Goal: Task Accomplishment & Management: Manage account settings

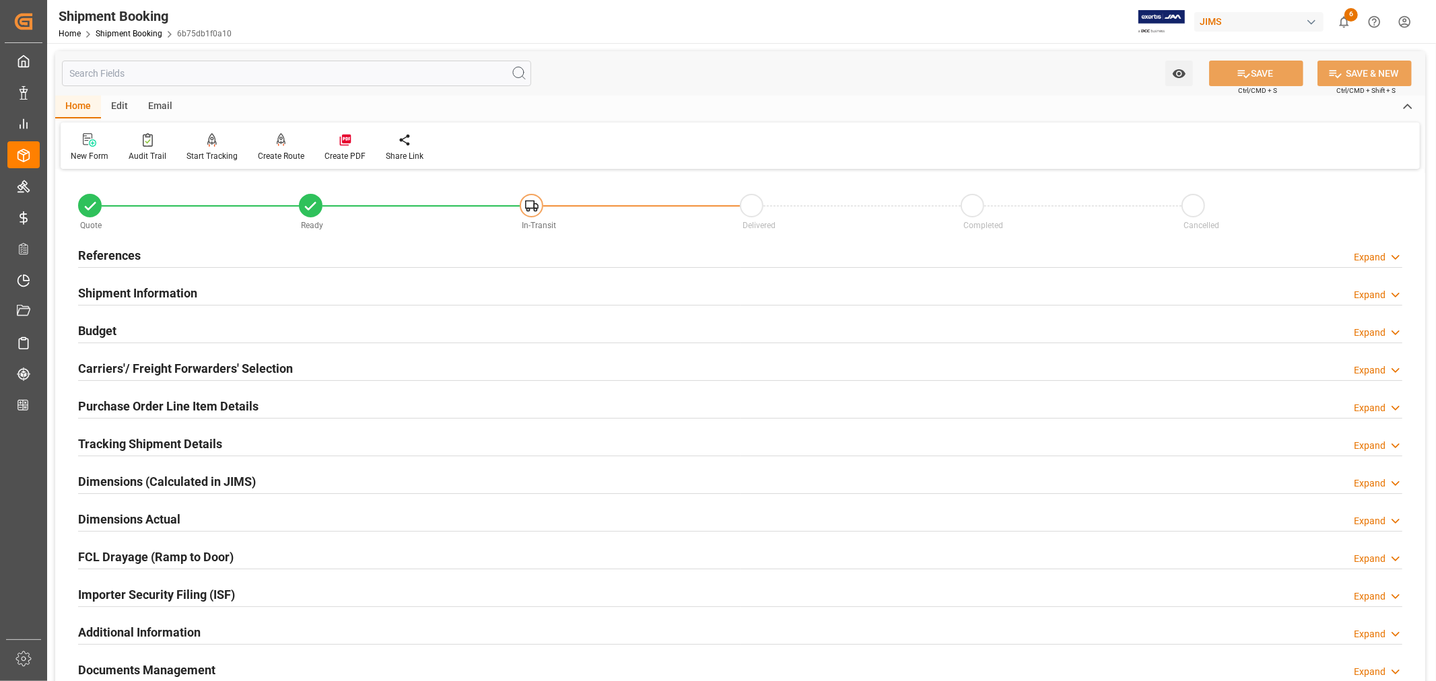
scroll to position [75, 0]
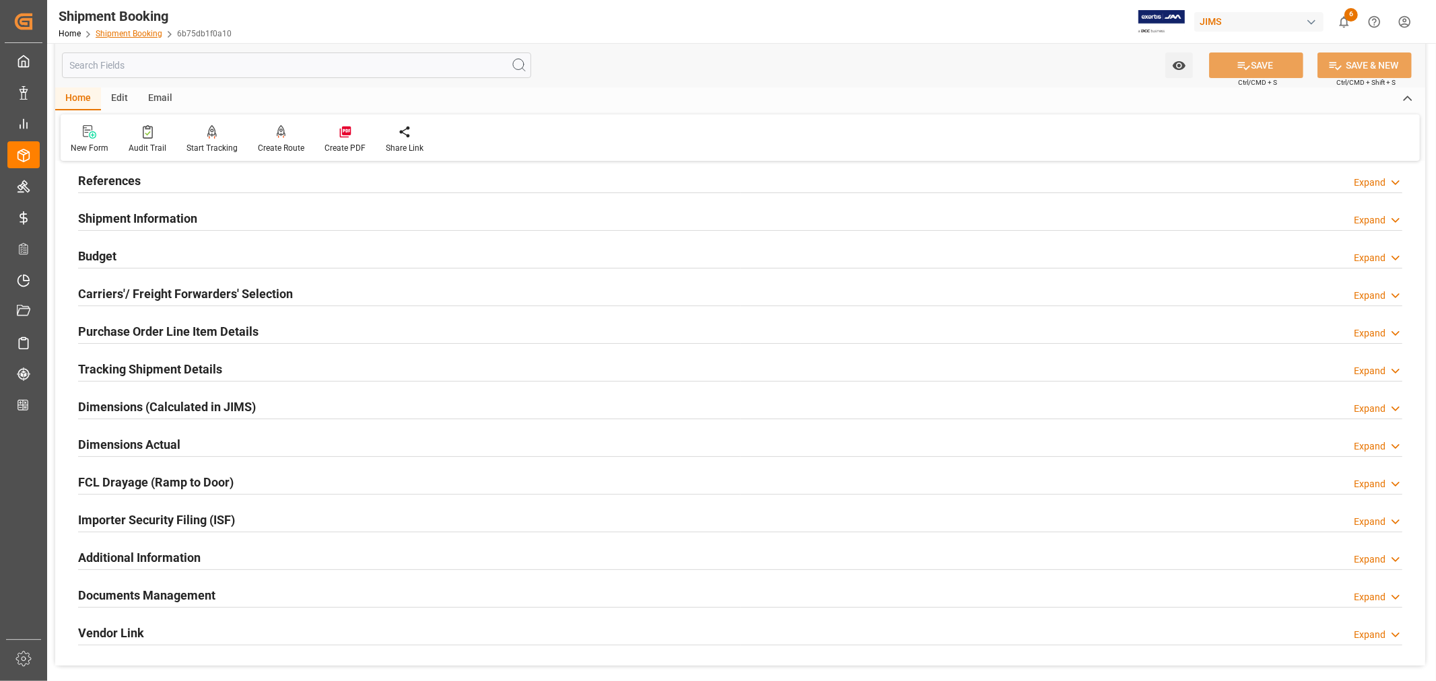
click at [135, 32] on link "Shipment Booking" at bounding box center [129, 33] width 67 height 9
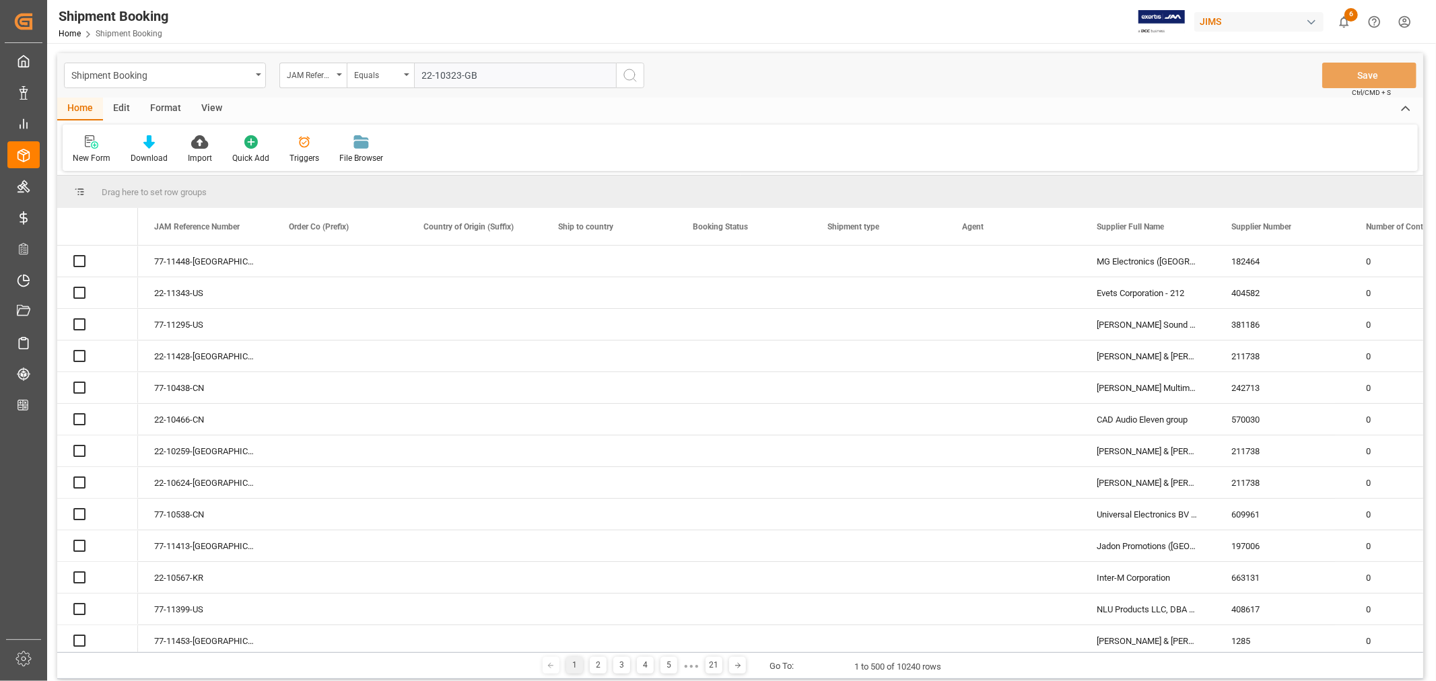
type input "22-10323-GB"
click at [629, 74] on icon "search button" at bounding box center [630, 75] width 16 height 16
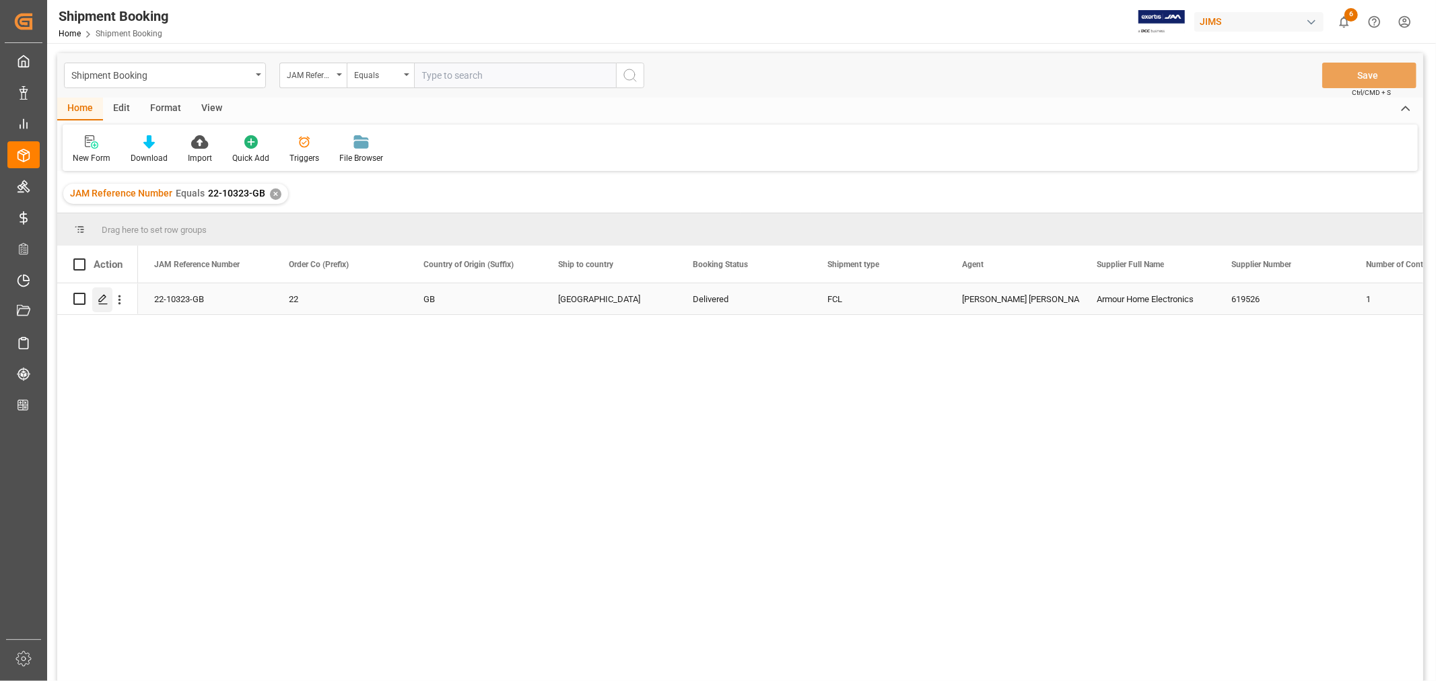
click at [104, 292] on div "Press SPACE to select this row." at bounding box center [102, 299] width 20 height 25
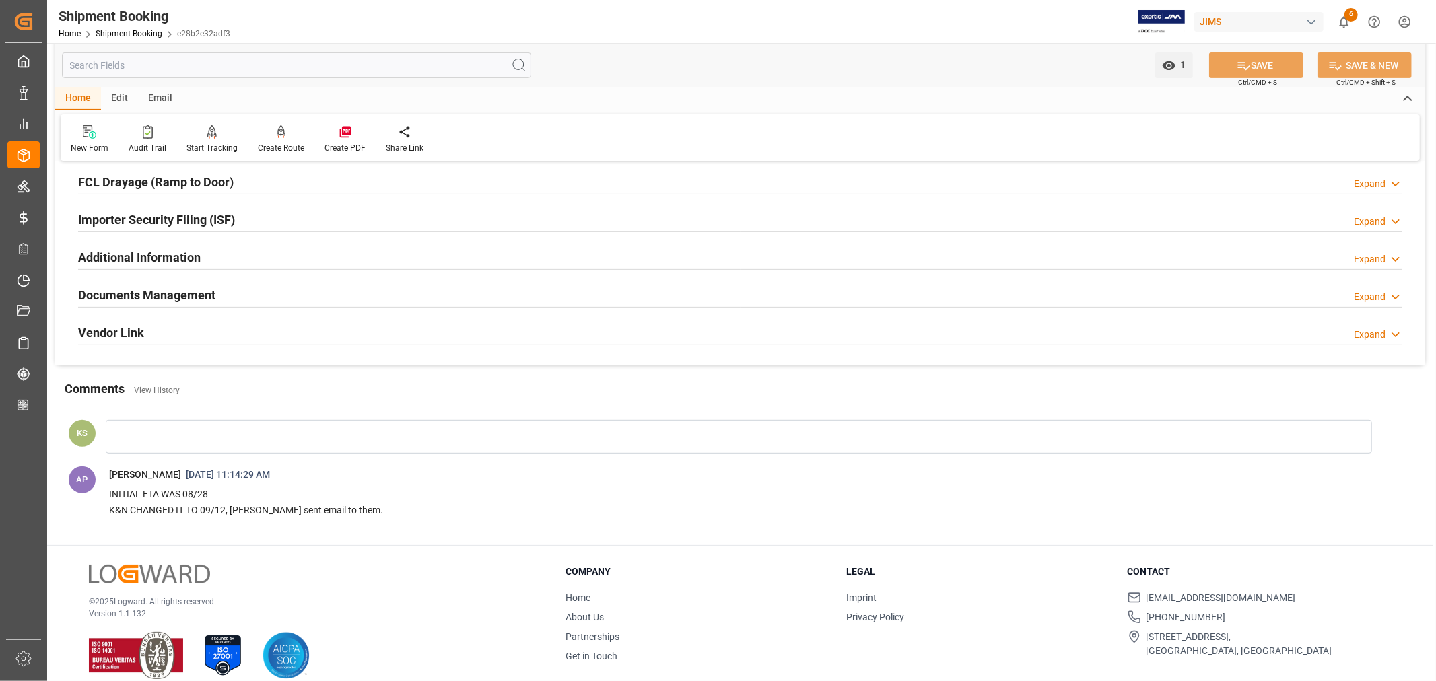
scroll to position [392, 0]
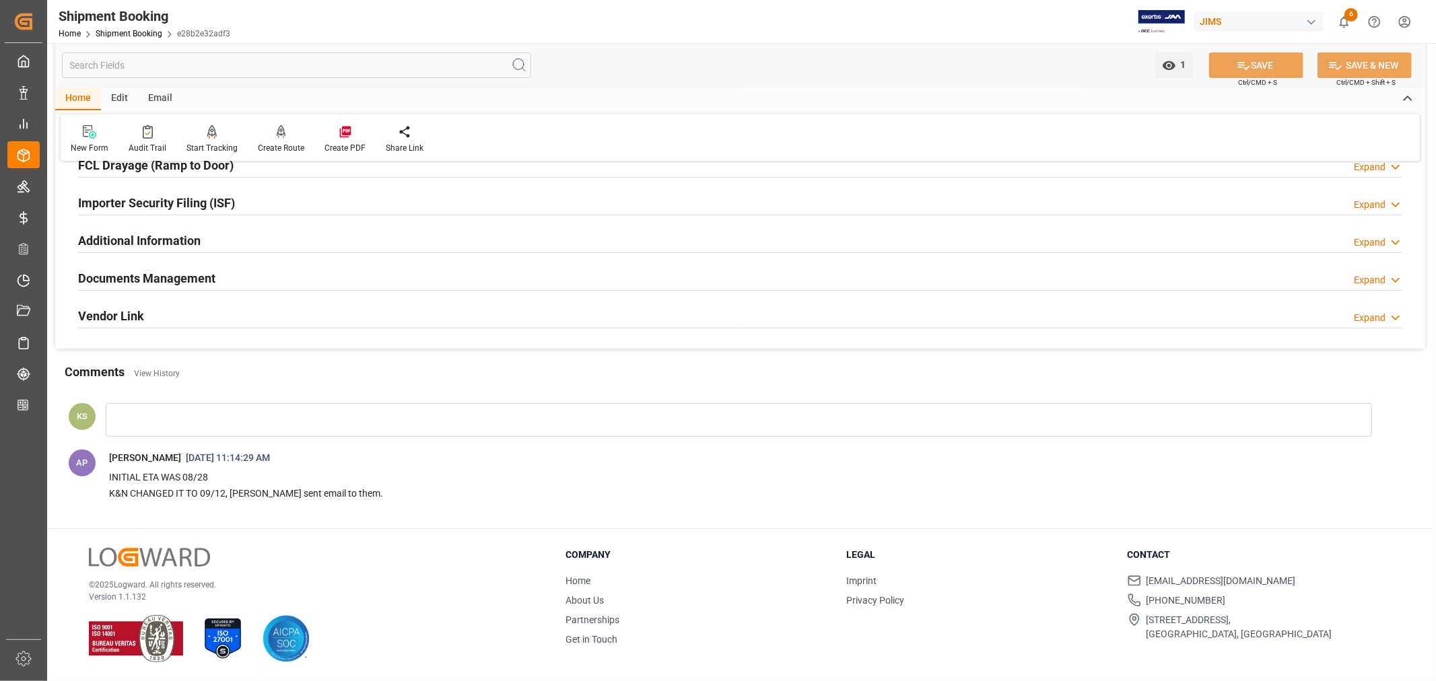
click at [251, 278] on div "Documents Management Expand" at bounding box center [740, 278] width 1324 height 26
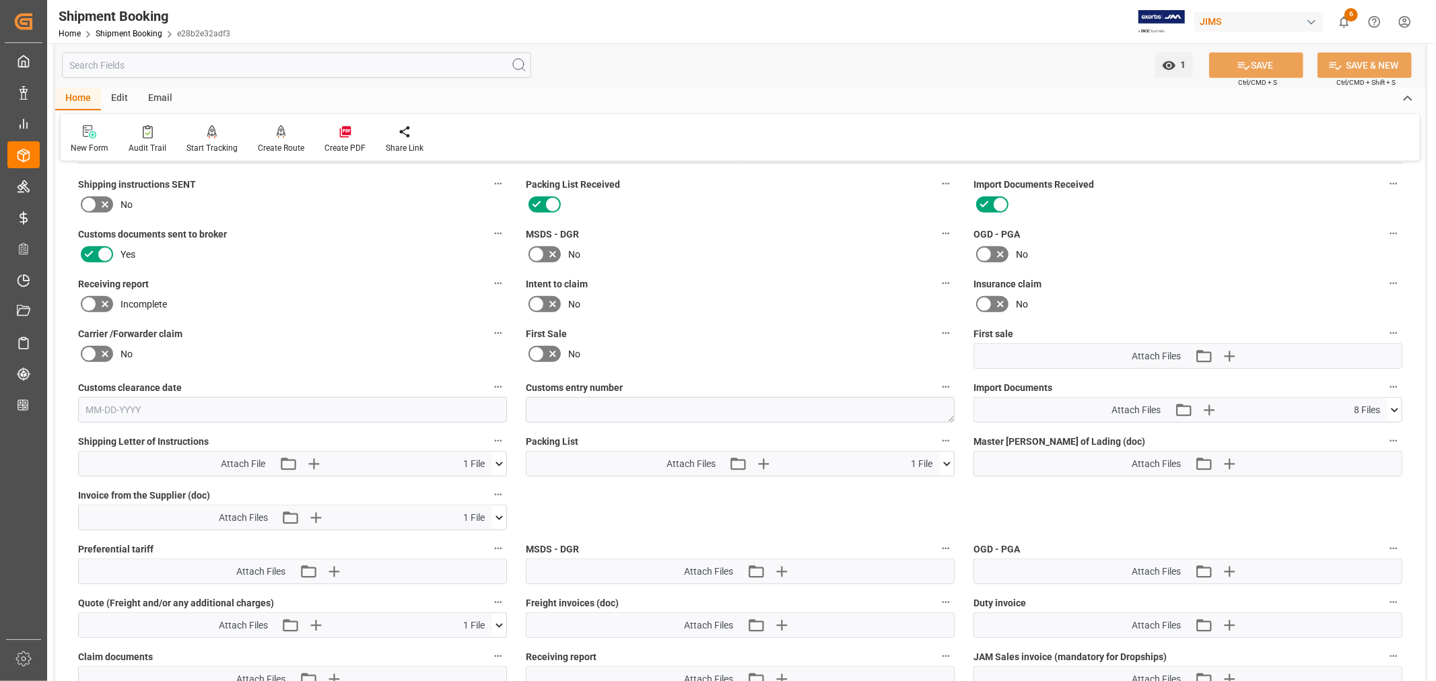
scroll to position [542, 0]
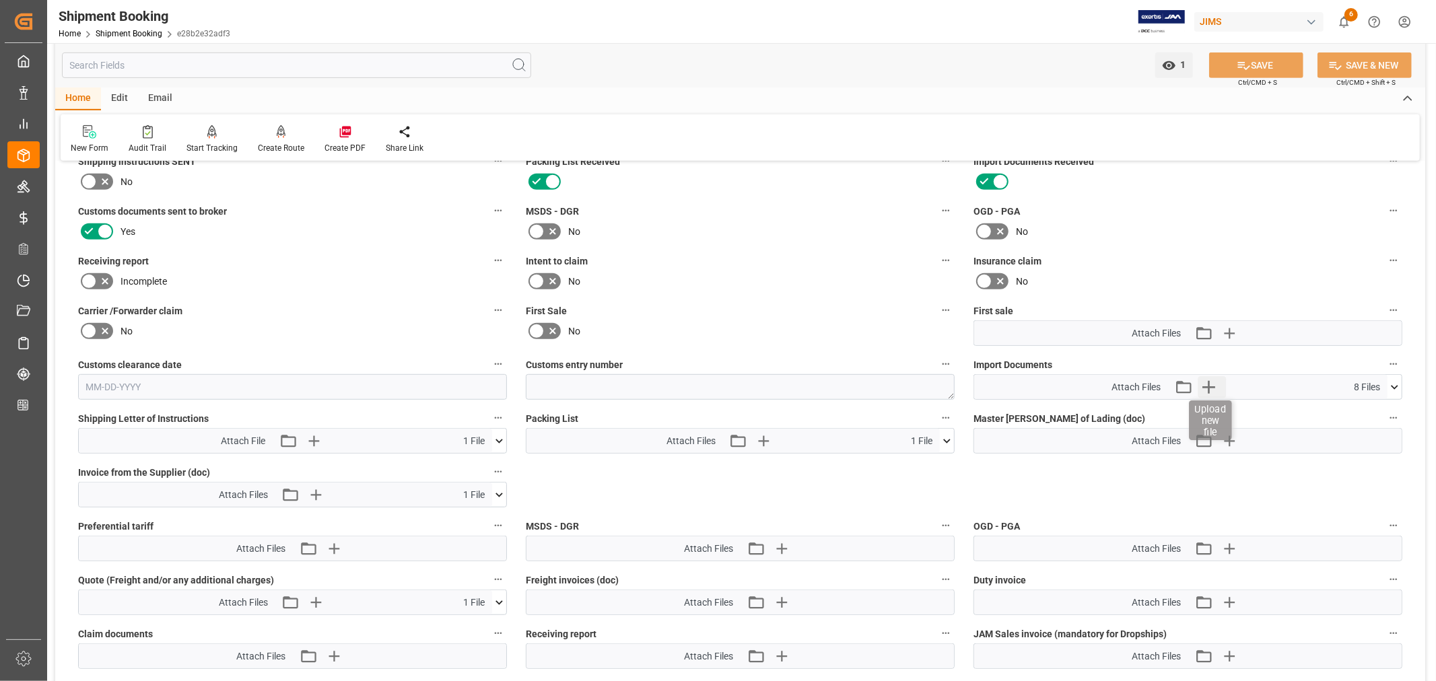
click at [1207, 380] on icon "button" at bounding box center [1209, 387] width 22 height 22
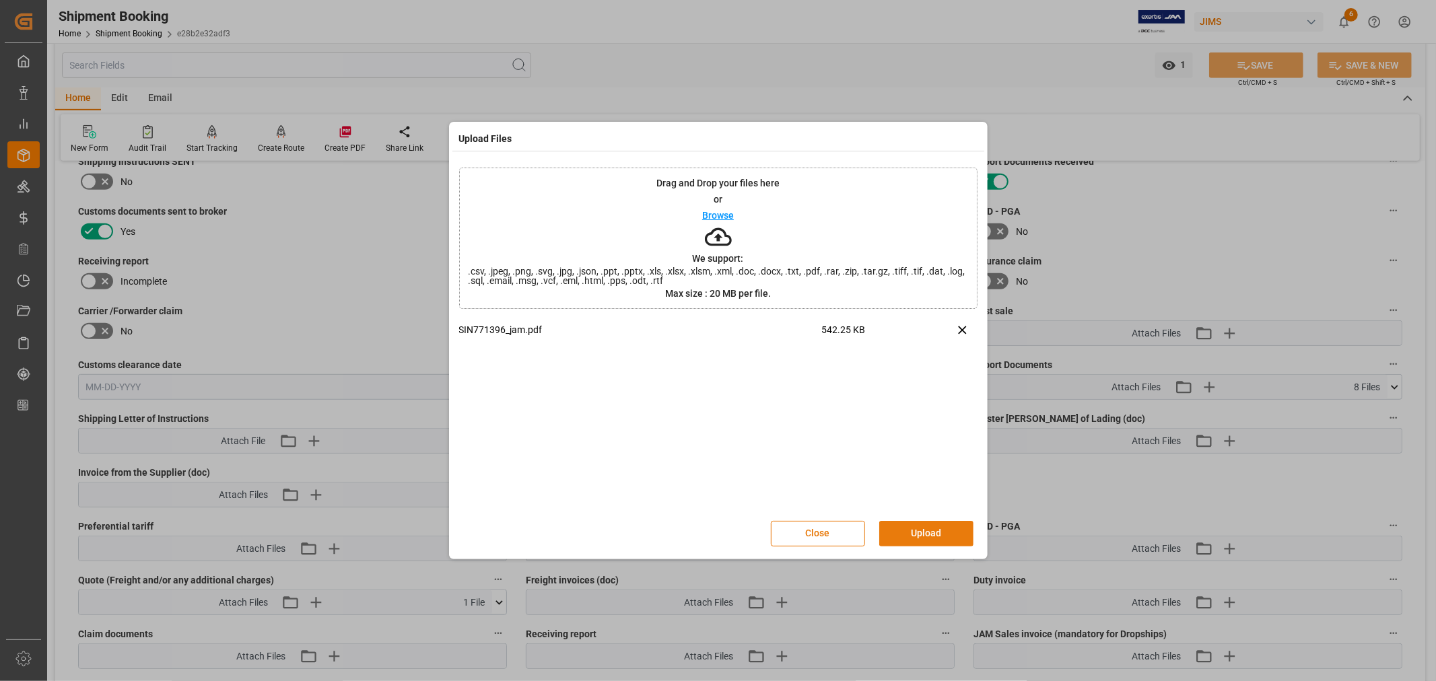
click at [921, 533] on button "Upload" at bounding box center [926, 534] width 94 height 26
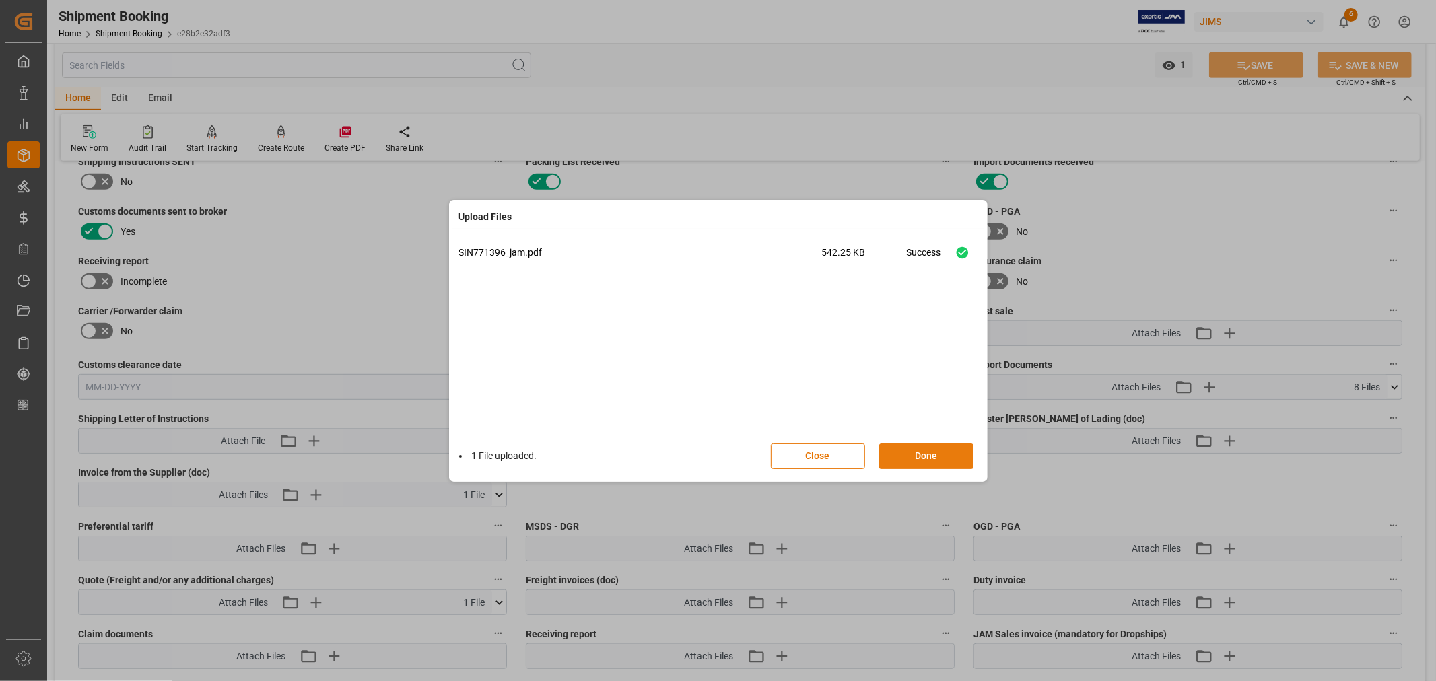
click at [924, 450] on button "Done" at bounding box center [926, 457] width 94 height 26
